Goal: Use online tool/utility: Utilize a website feature to perform a specific function

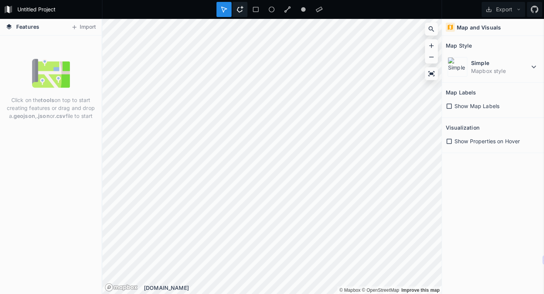
click at [238, 13] on div at bounding box center [239, 9] width 15 height 15
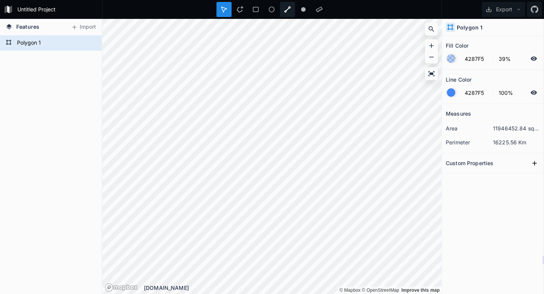
click at [289, 13] on div at bounding box center [287, 9] width 15 height 15
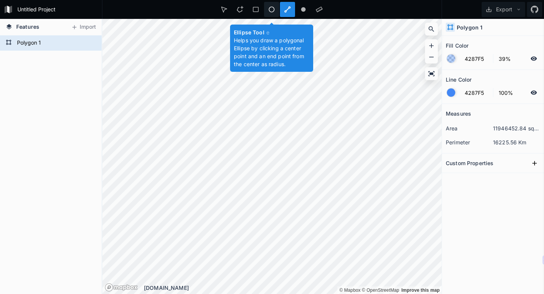
click at [272, 10] on icon at bounding box center [271, 9] width 7 height 7
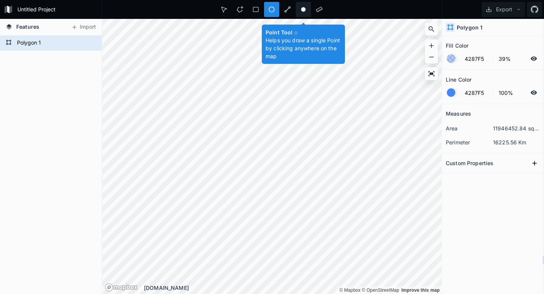
click at [307, 8] on div at bounding box center [303, 9] width 15 height 15
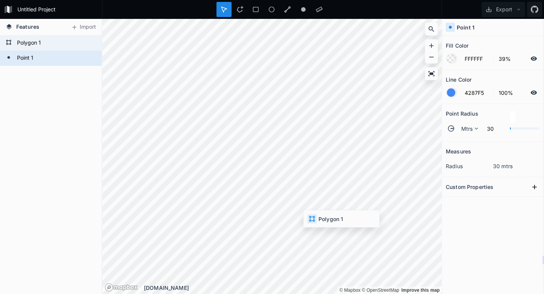
type input "4287F5"
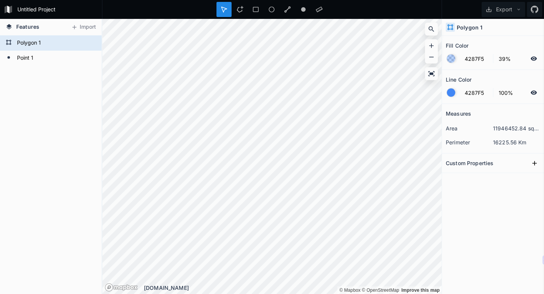
click at [491, 99] on form "4287F5 100%" at bounding box center [493, 92] width 94 height 14
click at [432, 71] on icon at bounding box center [432, 74] width 8 height 8
click at [524, 125] on dd "11946452.84 sq. km" at bounding box center [516, 128] width 47 height 8
click at [505, 138] on dd "16225.56 Km" at bounding box center [516, 142] width 47 height 8
click at [502, 160] on div "Custom Properties" at bounding box center [493, 163] width 94 height 12
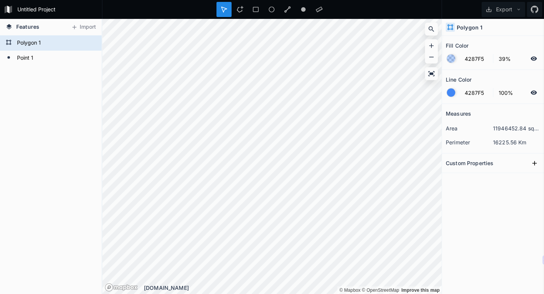
click at [478, 165] on h2 "Custom Properties" at bounding box center [470, 163] width 48 height 12
click at [534, 159] on icon at bounding box center [535, 163] width 8 height 8
click at [513, 176] on input "text" at bounding box center [509, 176] width 42 height 11
click at [536, 176] on icon "button" at bounding box center [535, 176] width 7 height 7
click at [525, 201] on span "Delete" at bounding box center [523, 200] width 30 height 8
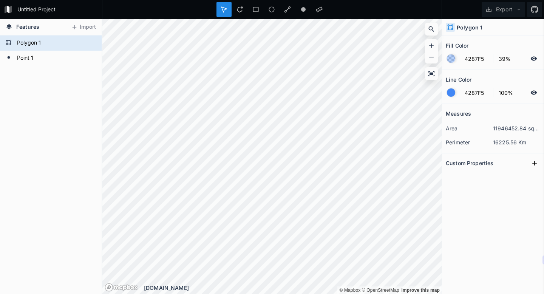
click at [505, 100] on section "Line Color 4287F5 100%" at bounding box center [493, 87] width 102 height 34
click at [495, 86] on form "4287F5 100%" at bounding box center [493, 92] width 94 height 14
click at [481, 45] on div "Fill Color" at bounding box center [493, 46] width 94 height 12
click at [461, 63] on form "4287F5 39%" at bounding box center [493, 58] width 94 height 14
click at [451, 60] on div at bounding box center [451, 58] width 8 height 8
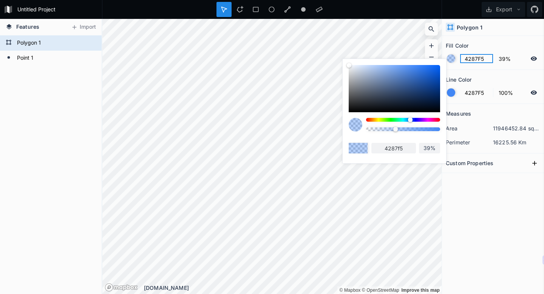
click at [472, 54] on input "4287F5" at bounding box center [476, 58] width 33 height 9
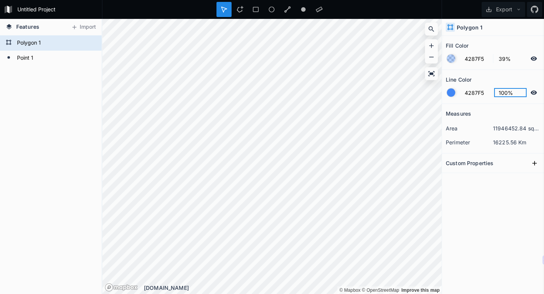
click at [507, 88] on input "100%" at bounding box center [510, 92] width 33 height 9
click at [456, 86] on form "4287F5 100%" at bounding box center [493, 92] width 94 height 14
click at [459, 79] on h2 "Line Color" at bounding box center [459, 80] width 26 height 12
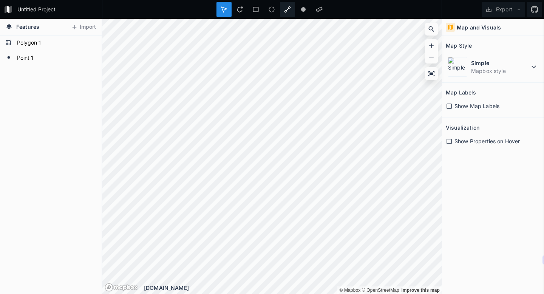
click at [284, 11] on div at bounding box center [287, 9] width 15 height 15
click at [254, 6] on icon at bounding box center [255, 9] width 7 height 7
click at [243, 14] on div at bounding box center [239, 9] width 15 height 15
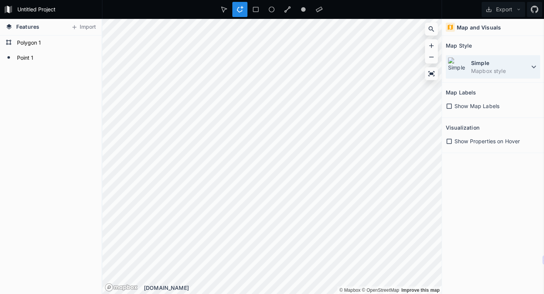
click at [478, 65] on dt "Simple" at bounding box center [500, 63] width 58 height 8
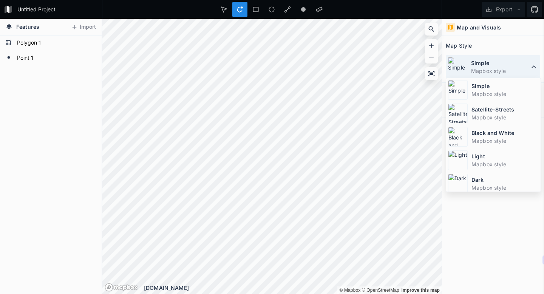
click at [482, 66] on dt "Simple" at bounding box center [500, 63] width 58 height 8
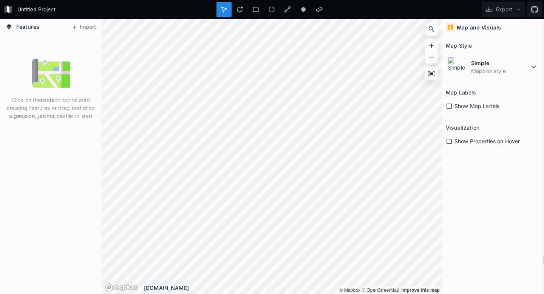
click at [465, 29] on h4 "Map and Visuals" at bounding box center [479, 27] width 44 height 8
click at [451, 28] on icon at bounding box center [450, 27] width 5 height 5
click at [449, 28] on icon at bounding box center [450, 27] width 5 height 5
click at [434, 71] on icon at bounding box center [432, 74] width 8 height 8
click at [484, 57] on div "Simple Mapbox style" at bounding box center [493, 66] width 94 height 23
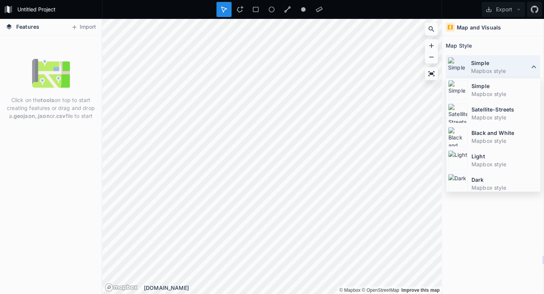
click at [497, 65] on dt "Simple" at bounding box center [500, 63] width 58 height 8
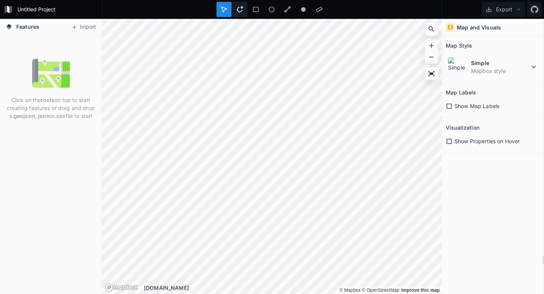
click at [242, 12] on icon at bounding box center [239, 9] width 7 height 7
click at [301, 10] on circle at bounding box center [303, 9] width 5 height 5
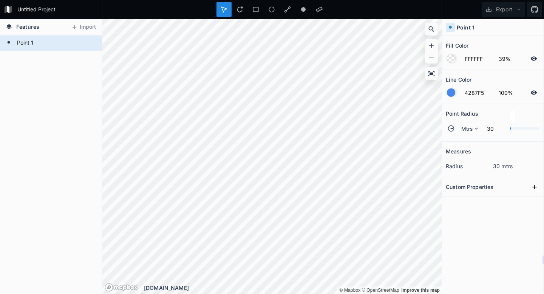
click at [459, 32] on div "Point 1" at bounding box center [493, 27] width 102 height 17
click at [471, 31] on h4 "Point 1" at bounding box center [466, 27] width 18 height 8
click at [459, 27] on h4 "Point 1" at bounding box center [466, 27] width 18 height 8
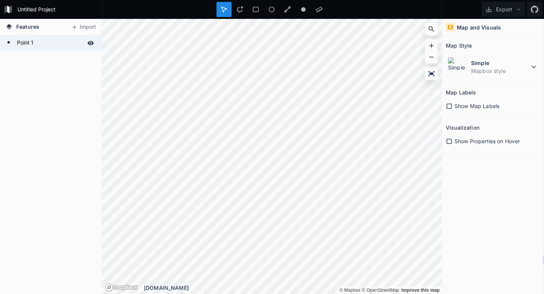
click at [64, 40] on form "Point 1" at bounding box center [50, 42] width 71 height 11
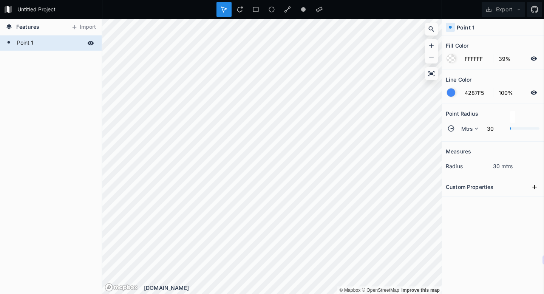
click at [64, 40] on form "Point 1" at bounding box center [50, 42] width 71 height 11
click at [12, 39] on div "Point 1" at bounding box center [51, 43] width 102 height 15
click at [466, 36] on section "Fill Color FFFFFF 39%" at bounding box center [493, 53] width 102 height 34
click at [467, 34] on div "Point 1" at bounding box center [493, 27] width 102 height 17
click at [431, 73] on icon at bounding box center [431, 73] width 6 height 5
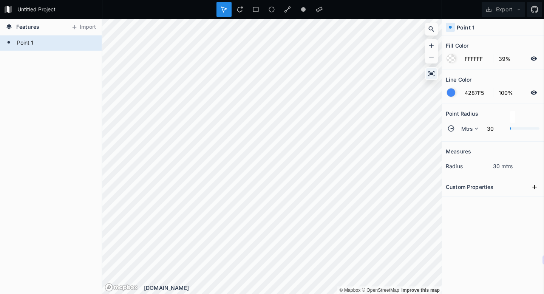
click at [431, 73] on icon at bounding box center [431, 73] width 6 height 5
click at [500, 183] on div "Custom Properties" at bounding box center [493, 187] width 94 height 12
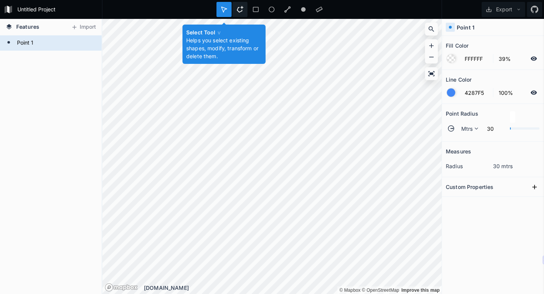
click at [236, 9] on icon at bounding box center [239, 9] width 7 height 7
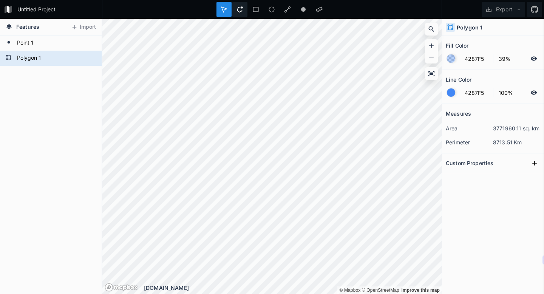
click at [239, 9] on icon at bounding box center [239, 9] width 7 height 7
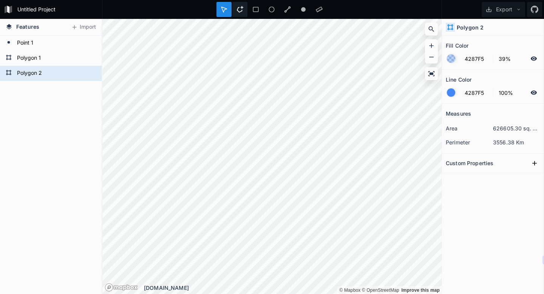
click at [241, 11] on icon at bounding box center [240, 9] width 6 height 6
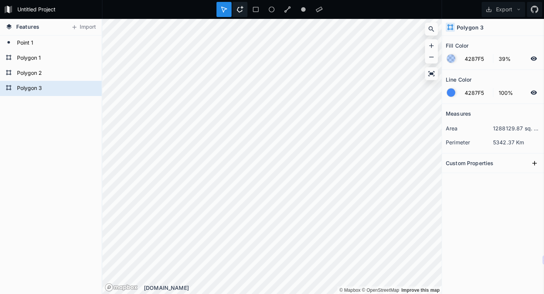
click at [240, 11] on icon at bounding box center [239, 9] width 7 height 7
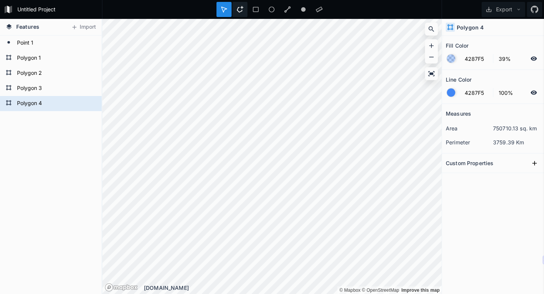
click at [240, 9] on icon at bounding box center [239, 9] width 7 height 7
